Goal: Navigation & Orientation: Find specific page/section

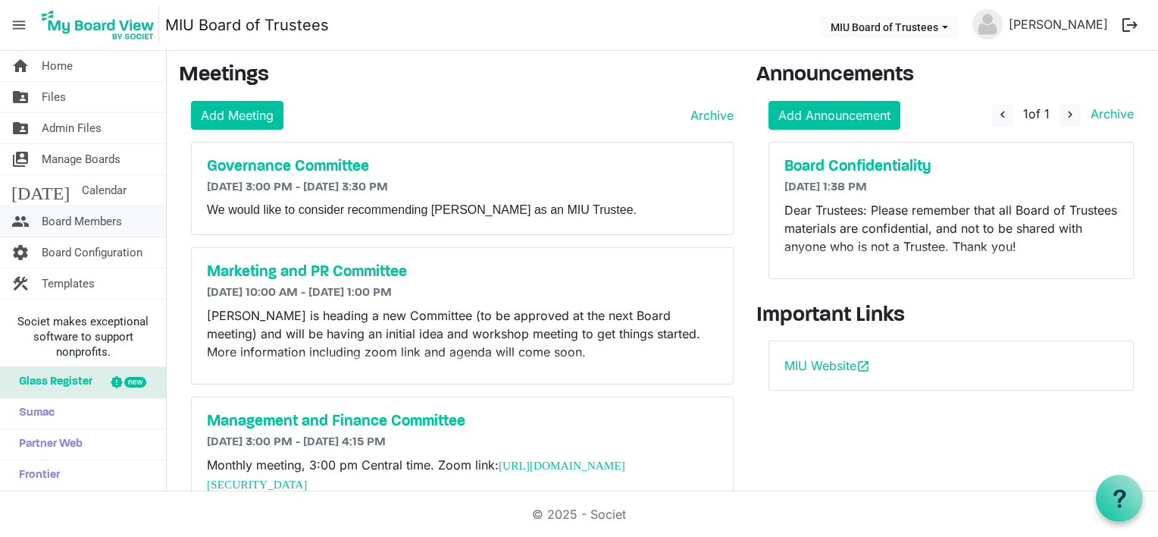
click at [70, 218] on span "Board Members" at bounding box center [82, 221] width 80 height 30
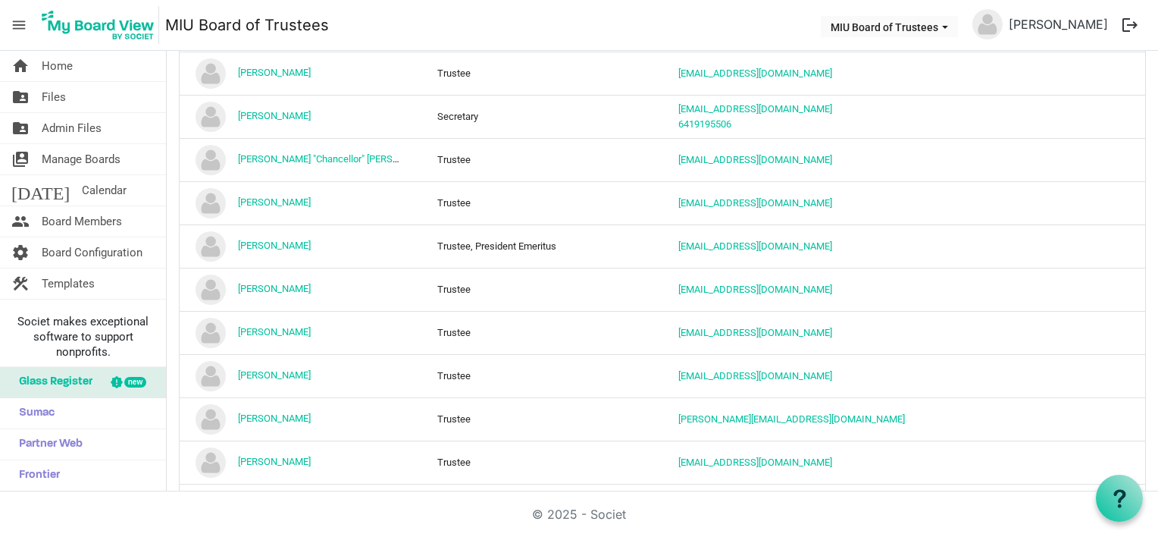
scroll to position [121, 0]
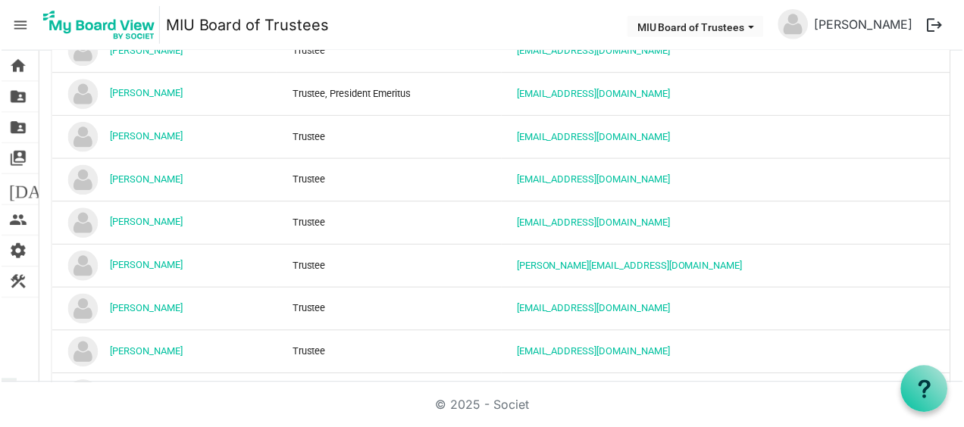
scroll to position [500, 0]
